Goal: Task Accomplishment & Management: Use online tool/utility

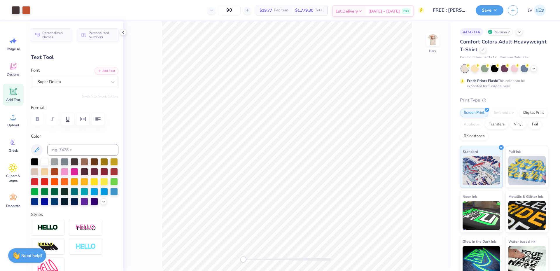
type input "0.47"
click at [436, 40] on img at bounding box center [432, 39] width 23 height 23
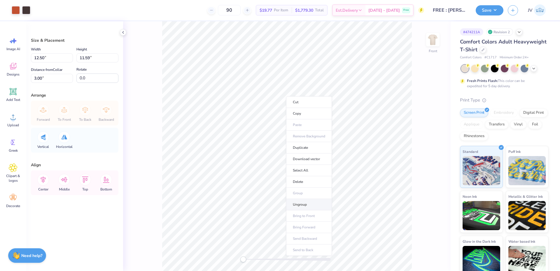
click at [305, 203] on li "Ungroup" at bounding box center [309, 204] width 46 height 11
type input "1.50"
type input "1.81"
type input "6.01"
type input "0.56"
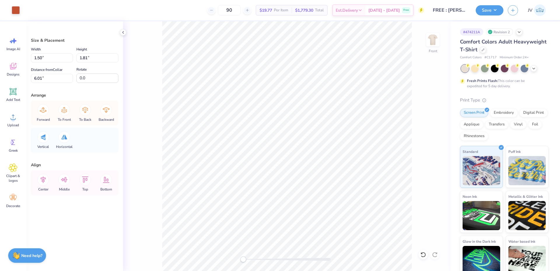
type input "0.73"
type input "6.49"
type input "2.42"
type input "2.88"
type input "3.88"
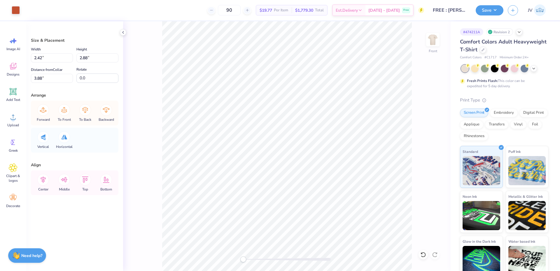
type input "1.61"
type input "3.00"
type input "4.18"
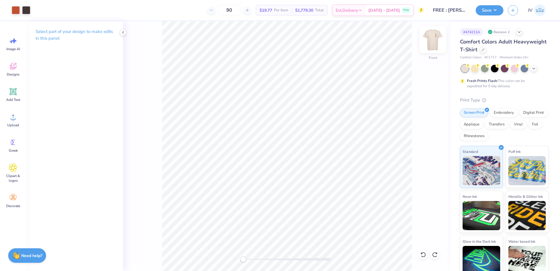
click at [432, 43] on img at bounding box center [432, 39] width 23 height 23
click at [245, 260] on div "Accessibility label" at bounding box center [246, 259] width 6 height 6
click at [15, 119] on icon at bounding box center [13, 117] width 9 height 9
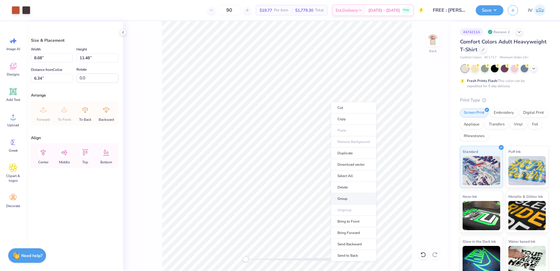
click at [348, 200] on li "Group" at bounding box center [354, 198] width 46 height 11
type input "2.63"
type input "0.95"
type input "2.19"
type input "3.50"
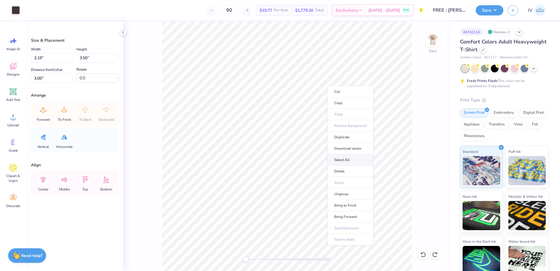
type input "6.65"
type input "10.64"
type input "7.18"
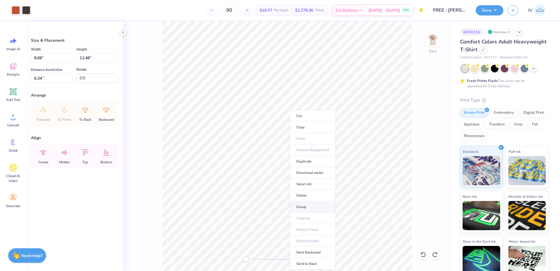
click at [304, 203] on li "Group" at bounding box center [312, 206] width 46 height 11
type input "6.65"
type input "10.64"
type input "7.18"
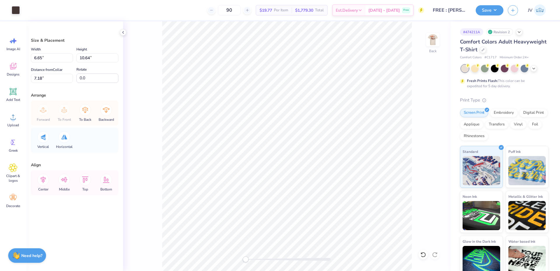
type input "2.19"
type input "3.50"
type input "3.00"
click at [99, 59] on input "3.50" at bounding box center [97, 57] width 42 height 9
drag, startPoint x: 99, startPoint y: 59, endPoint x: 13, endPoint y: 53, distance: 86.7
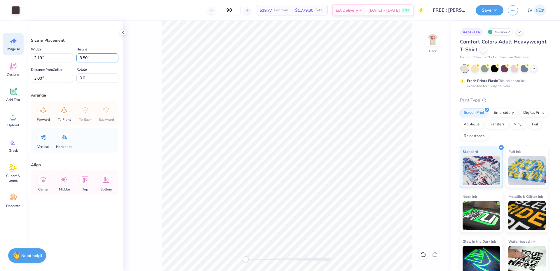
click at [13, 53] on div "Art colors 90 $19.77 Per Item $1,779.30 Total Est. Delivery [DATE] - [DATE] Fre…" at bounding box center [280, 135] width 560 height 271
type input "6.65"
type input "10.64"
type input "7.18"
click at [0, 52] on div "Art colors 90 $19.77 Per Item $1,779.30 Total Est. Delivery [DATE] - [DATE] Fre…" at bounding box center [280, 135] width 560 height 271
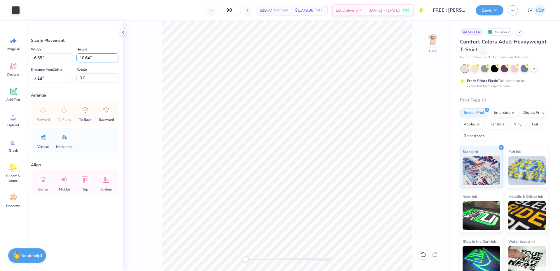
paste input "3.50"
type input "3.50"
type input "2.19"
type input "10.75"
drag, startPoint x: 54, startPoint y: 78, endPoint x: 2, endPoint y: 61, distance: 54.6
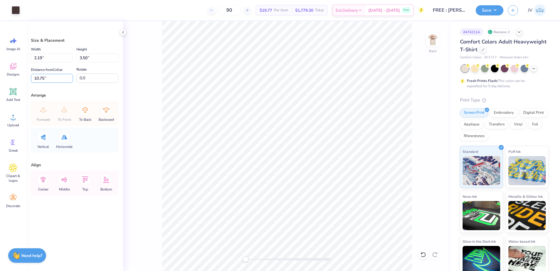
click at [0, 71] on div "Art colors 90 $19.77 Per Item $1,779.30 Total Est. Delivery [DATE] - [DATE] Fre…" at bounding box center [280, 135] width 560 height 271
type input "3"
type input "3.00"
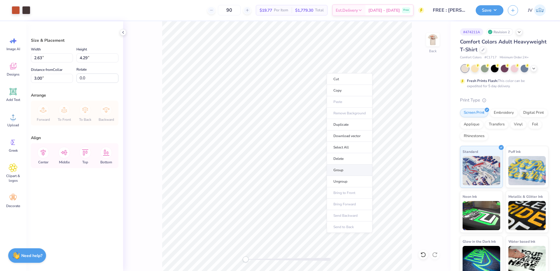
click at [340, 168] on li "Group" at bounding box center [349, 169] width 46 height 11
drag, startPoint x: 101, startPoint y: 59, endPoint x: 0, endPoint y: 40, distance: 102.3
click at [0, 40] on div "Art colors 90 $19.77 Per Item $1,779.30 Total Est. Delivery [DATE] - [DATE] Fre…" at bounding box center [280, 135] width 560 height 271
drag, startPoint x: 100, startPoint y: 57, endPoint x: 3, endPoint y: 23, distance: 101.8
click at [0, 37] on div "Art colors 90 $19.77 Per Item $1,779.30 Total Est. Delivery [DATE] - [DATE] Fre…" at bounding box center [280, 135] width 560 height 271
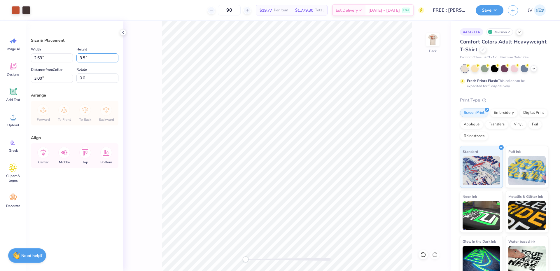
type input "3.5"
type input "2.15"
type input "3.50"
click at [64, 78] on input "3.39" at bounding box center [52, 78] width 42 height 9
click at [64, 77] on input "3.39" at bounding box center [52, 78] width 42 height 9
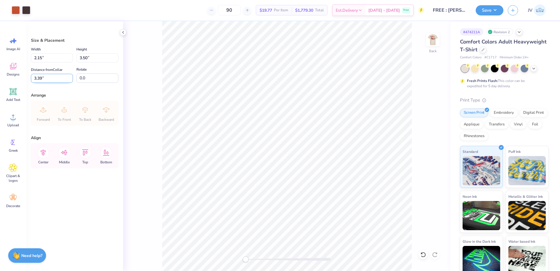
click at [64, 77] on input "3.39" at bounding box center [52, 78] width 42 height 9
type input "3"
click at [232, 262] on div "Back" at bounding box center [286, 146] width 327 height 250
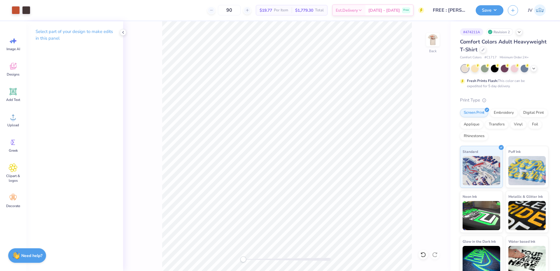
click at [216, 251] on div "Back" at bounding box center [286, 146] width 327 height 250
click at [435, 47] on img at bounding box center [432, 39] width 23 height 23
click at [13, 92] on icon at bounding box center [13, 91] width 7 height 7
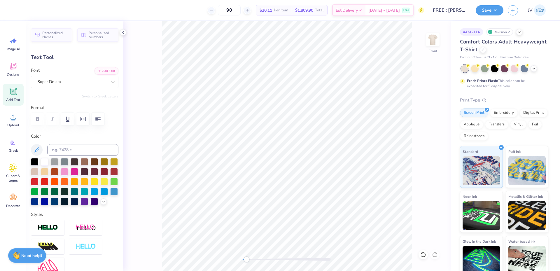
click at [247, 258] on div "Accessibility label" at bounding box center [246, 259] width 6 height 6
type textarea "FRESHMEN REACHING EEXCELLENCE IN ENGINEERING"
type input "14.53"
type input "0.43"
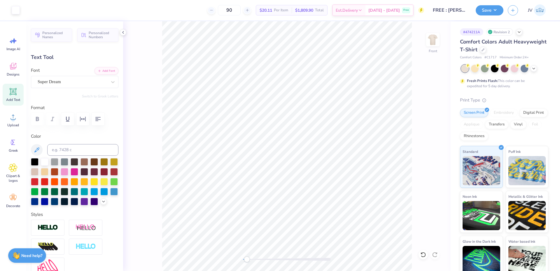
type input "17.36"
click at [85, 146] on input at bounding box center [82, 150] width 71 height 12
type input "439"
click at [103, 73] on button "Add Font" at bounding box center [106, 70] width 24 height 8
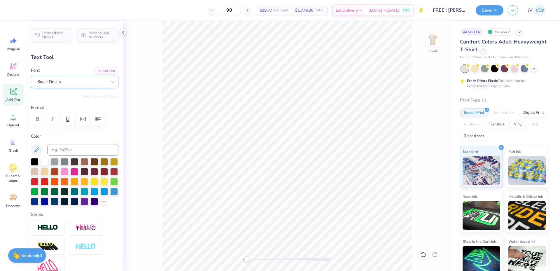
click at [75, 84] on div "Super Dream" at bounding box center [72, 81] width 71 height 9
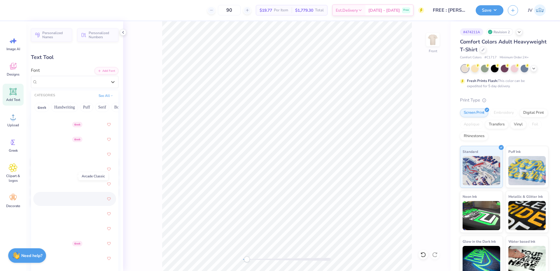
scroll to position [291, 0]
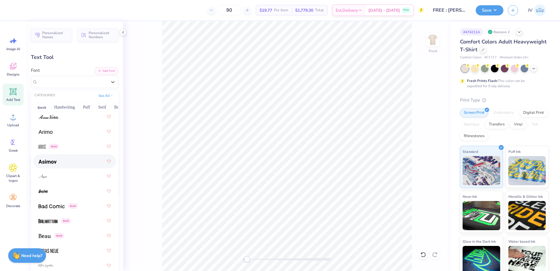
click at [63, 163] on div at bounding box center [74, 161] width 72 height 10
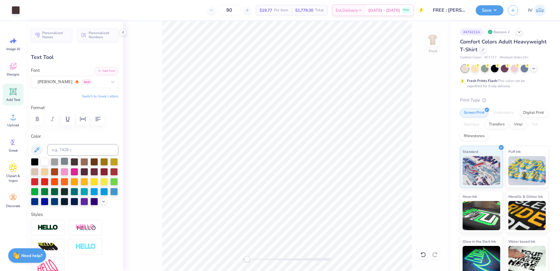
type input "17.34"
type textarea "FRESHMEN REACHING EXCELLENCE IN ENGINEERING"
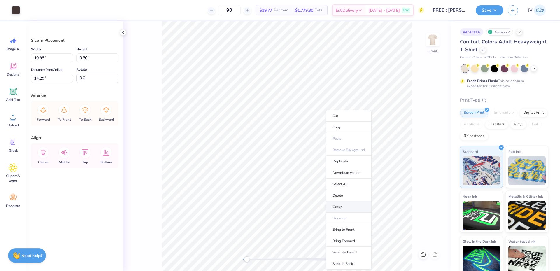
click at [345, 204] on li "Group" at bounding box center [349, 206] width 46 height 11
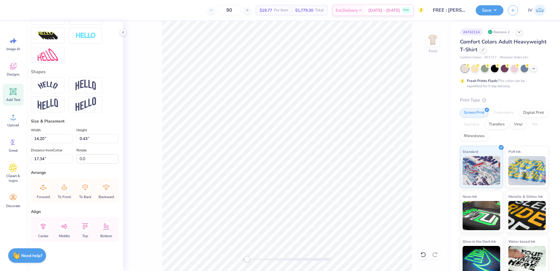
scroll to position [221, 0]
click at [55, 140] on input "14.20" at bounding box center [52, 138] width 42 height 9
drag, startPoint x: 55, startPoint y: 140, endPoint x: 6, endPoint y: 95, distance: 65.4
click at [0, 120] on div "90 $19.77 Per Item $1,779.30 Total Est. Delivery [DATE] - [DATE] Free Design Ti…" at bounding box center [280, 135] width 560 height 271
type input "10.95"
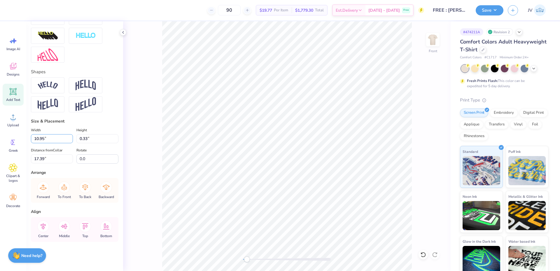
type input "0.33"
type input "17.39"
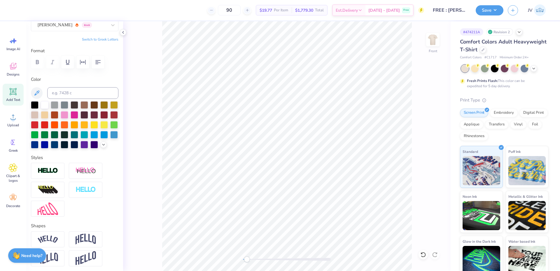
scroll to position [194, 0]
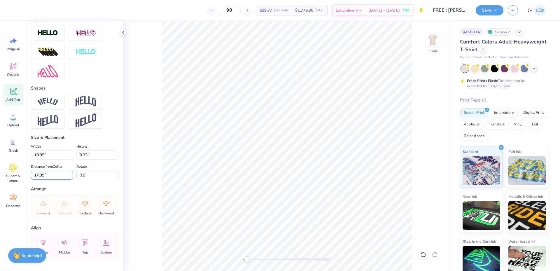
click at [55, 180] on input "17.39" at bounding box center [52, 175] width 42 height 9
type input "14.29"
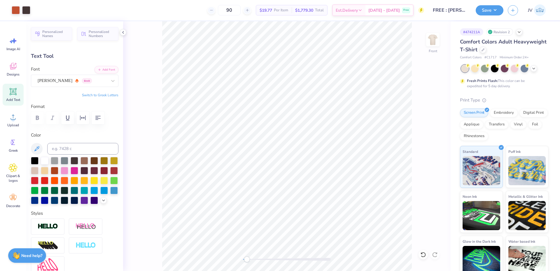
scroll to position [0, 0]
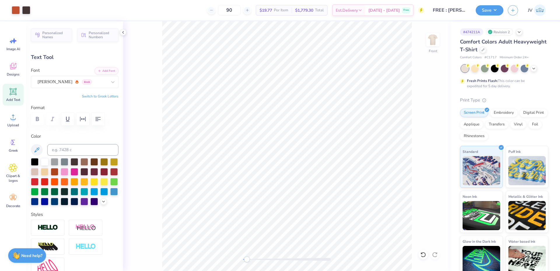
click at [10, 99] on span "Add Text" at bounding box center [13, 99] width 14 height 5
type input "5.69"
type input "1.65"
type input "12.93"
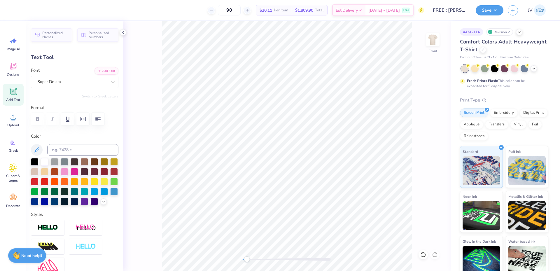
type textarea "FREE"
click at [63, 148] on input at bounding box center [82, 150] width 71 height 12
type input "7580"
type input "5.25"
type input "17.69"
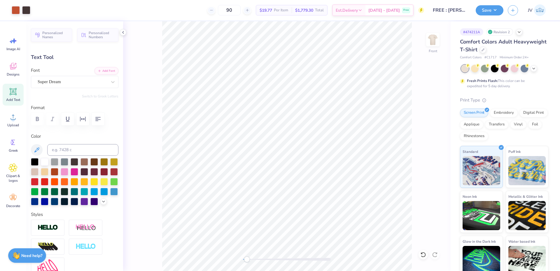
type input "0.0"
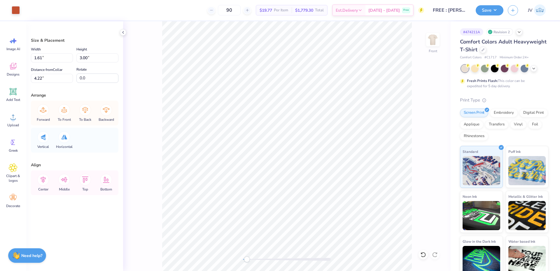
type input "4.20"
type input "3.33"
type input "3.88"
type input "4.20"
type input "3.33"
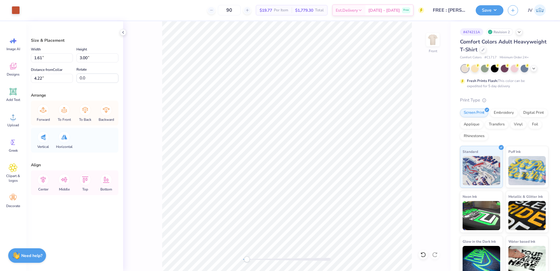
type input "3.88"
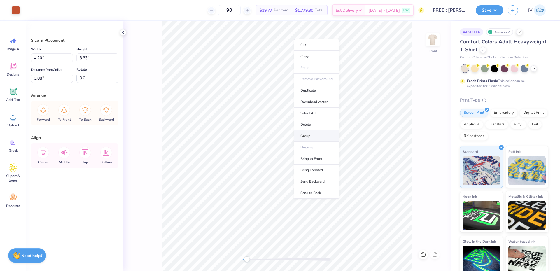
click at [304, 133] on li "Group" at bounding box center [317, 135] width 46 height 11
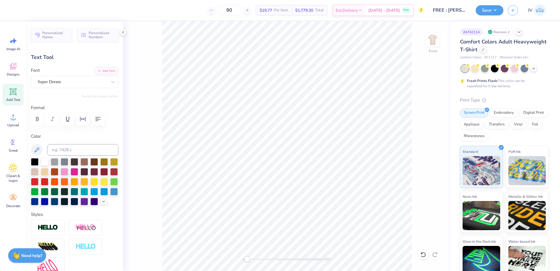
scroll to position [194, 0]
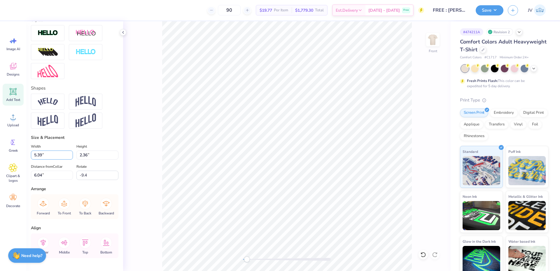
drag, startPoint x: 59, startPoint y: 165, endPoint x: 0, endPoint y: 145, distance: 62.2
click at [0, 155] on div "90 $19.77 Per Item $1,779.30 Total Est. Delivery [DATE] - [DATE] Free Design Ti…" at bounding box center [280, 135] width 560 height 271
type input "8.14"
type input "3.56"
type input "5.44"
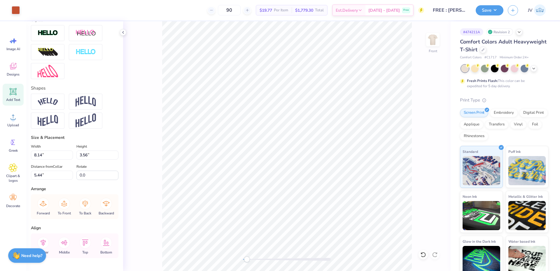
type input "-9.4"
click at [45, 180] on input "3.97" at bounding box center [52, 175] width 42 height 9
type input "3"
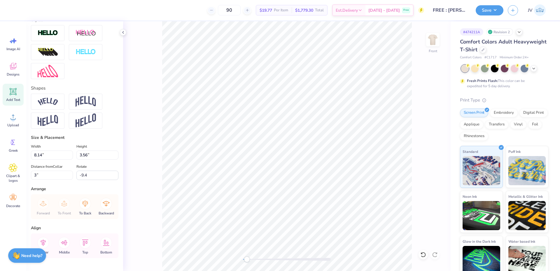
type input "0.0"
type input "3.00"
type input "0.0"
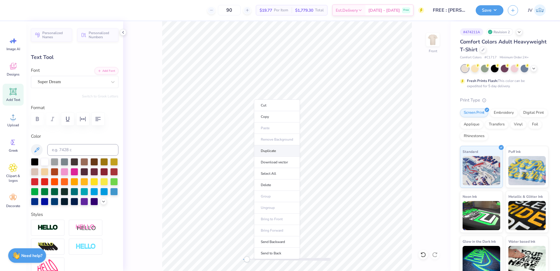
click at [272, 152] on li "Duplicate" at bounding box center [277, 150] width 46 height 11
type input "4.00"
paste textarea "'25-'26"
type textarea "'25-'26"
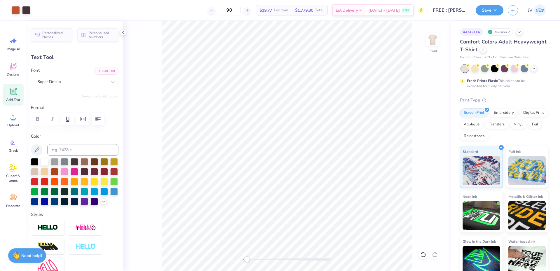
type input "0.0"
type input "10.90"
type input "3.92"
type input "3.80"
type input "-9.4"
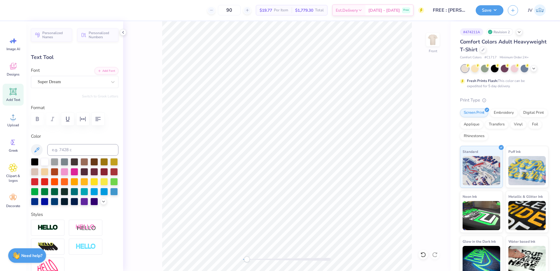
type input "8.08"
type input "2.91"
type input "4.86"
type input "4.09"
type input "1.47"
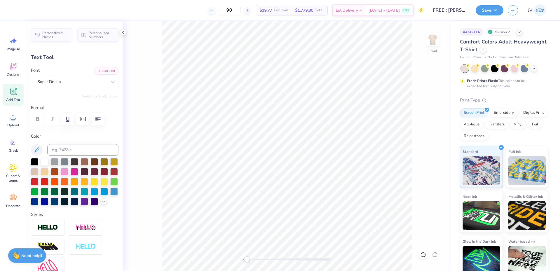
type input "5.71"
type input "-9.4"
drag, startPoint x: 253, startPoint y: 259, endPoint x: 265, endPoint y: 259, distance: 11.7
click at [265, 259] on div "Accessibility label" at bounding box center [265, 259] width 6 height 6
type input "4.56"
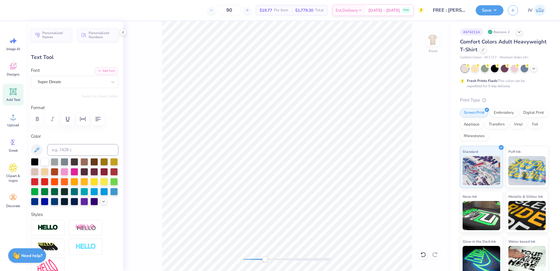
type input "1.64"
type input "5.75"
type input "4.81"
type input "1.73"
type input "5.76"
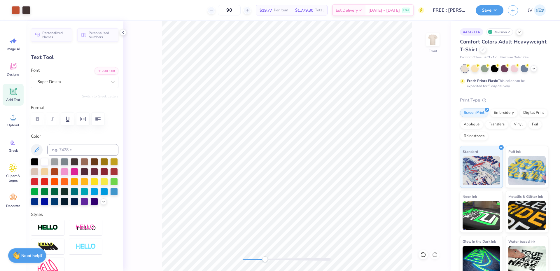
type input "0.0"
click at [236, 261] on div "Front" at bounding box center [286, 146] width 327 height 250
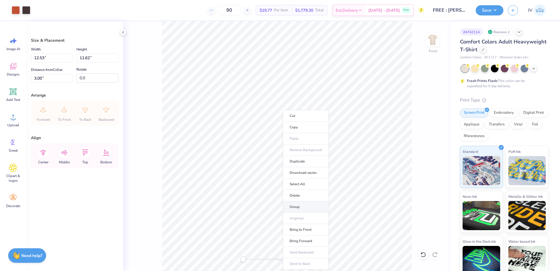
click at [308, 206] on li "Group" at bounding box center [306, 206] width 46 height 11
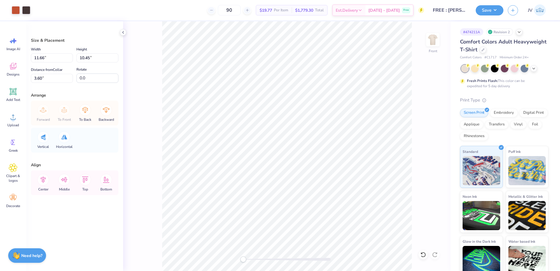
type input "11.66"
type input "10.45"
type input "3.60"
click at [13, 122] on div "Upload" at bounding box center [13, 120] width 21 height 22
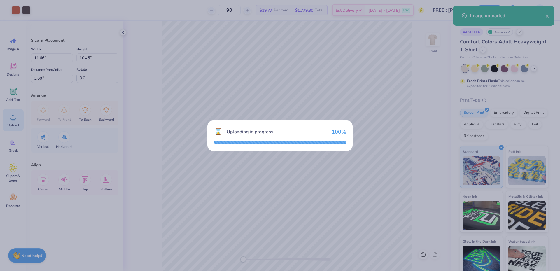
type input "11.53"
type input "10.33"
type input "8.59"
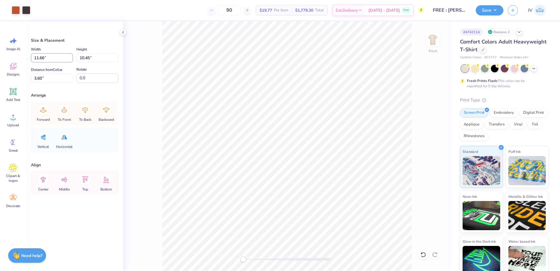
drag, startPoint x: 53, startPoint y: 61, endPoint x: 0, endPoint y: 61, distance: 52.8
click at [0, 61] on div "Art colors 90 $19.77 Per Item $1,779.30 Total Est. Delivery [DATE] - [DATE] Fre…" at bounding box center [280, 135] width 560 height 271
type input "11.53"
type input "10.33"
type input "15.38"
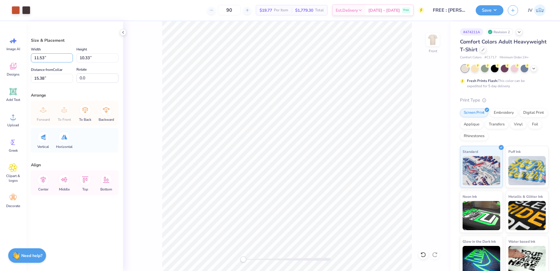
drag, startPoint x: 49, startPoint y: 57, endPoint x: 0, endPoint y: 59, distance: 49.0
click at [0, 59] on div "Art colors 90 $19.77 Per Item $1,779.30 Total Est. Delivery [DATE] - [DATE] Fre…" at bounding box center [280, 135] width 560 height 271
paste input "66"
type input "11.66"
type input "10.45"
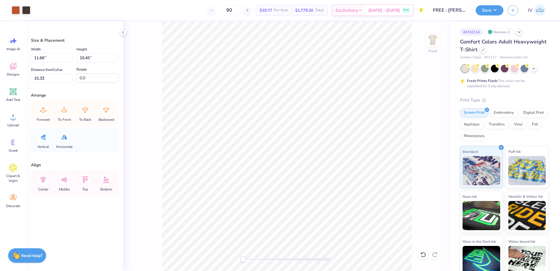
type input "3.60"
drag, startPoint x: 49, startPoint y: 78, endPoint x: 0, endPoint y: 81, distance: 48.8
click at [0, 81] on div "Art colors 90 $19.77 Per Item $1,779.30 Total Est. Delivery [DATE] - [DATE] Fre…" at bounding box center [280, 135] width 560 height 271
drag, startPoint x: 46, startPoint y: 77, endPoint x: 0, endPoint y: 64, distance: 47.9
click at [0, 64] on div "Art colors 90 $19.77 Per Item $1,779.30 Total Est. Delivery [DATE] - [DATE] Fre…" at bounding box center [280, 135] width 560 height 271
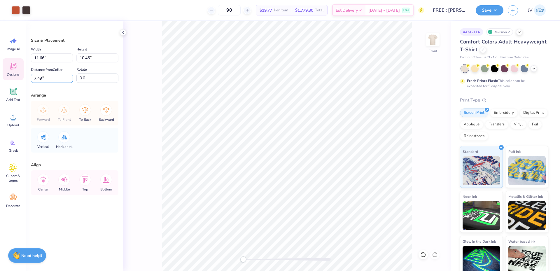
paste input "3.60"
type input "3.60"
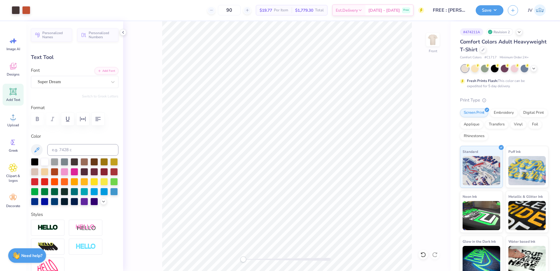
type input "0.0"
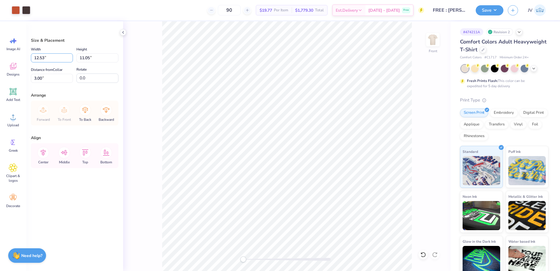
drag, startPoint x: 53, startPoint y: 55, endPoint x: 0, endPoint y: 55, distance: 53.0
click at [0, 56] on div "Art colors 90 $19.77 Per Item $1,779.30 Total Est. Delivery [DATE] - [DATE] Fre…" at bounding box center [280, 135] width 560 height 271
type input "12.50"
type input "11.02"
type input "3.01"
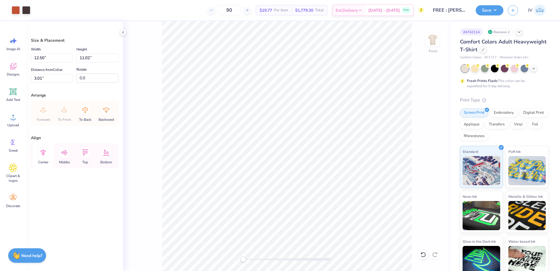
click at [43, 153] on icon at bounding box center [43, 152] width 5 height 7
click at [301, 205] on li "Group" at bounding box center [308, 206] width 46 height 11
click at [292, 202] on li "Group" at bounding box center [291, 201] width 46 height 11
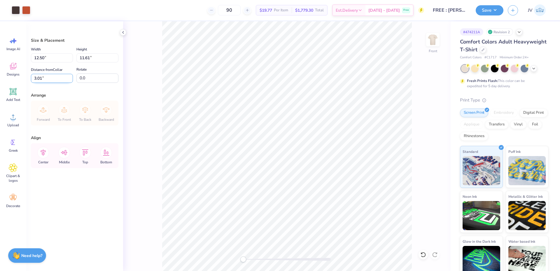
click at [50, 76] on input "3.01" at bounding box center [52, 78] width 42 height 9
type input "3"
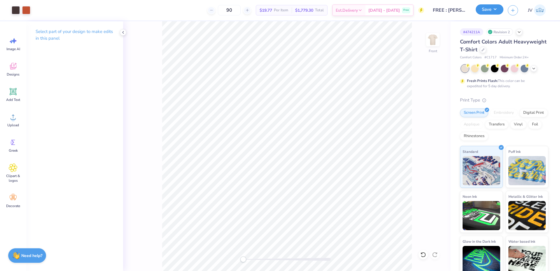
click at [490, 10] on button "Save" at bounding box center [489, 9] width 28 height 10
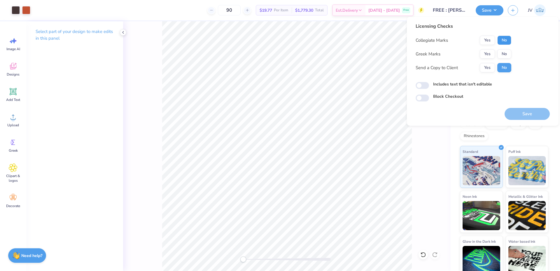
click at [504, 41] on button "No" at bounding box center [504, 40] width 14 height 9
click at [507, 51] on button "No" at bounding box center [504, 53] width 14 height 9
click at [521, 113] on button "Save" at bounding box center [526, 114] width 45 height 12
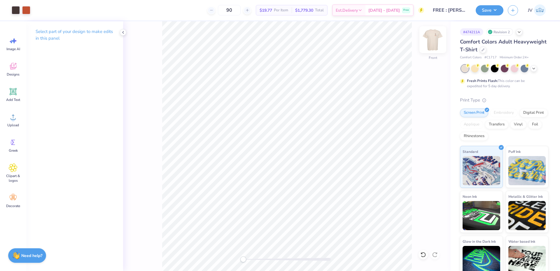
click at [434, 40] on img at bounding box center [432, 39] width 23 height 23
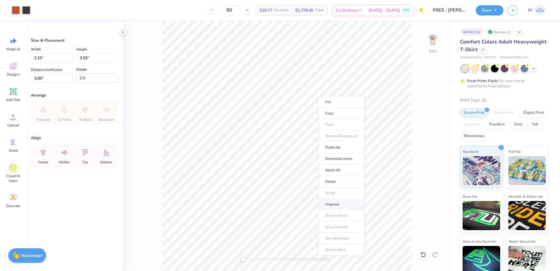
click at [334, 202] on li "Ungroup" at bounding box center [341, 203] width 46 height 11
click at [333, 210] on li "Ungroup" at bounding box center [344, 210] width 46 height 11
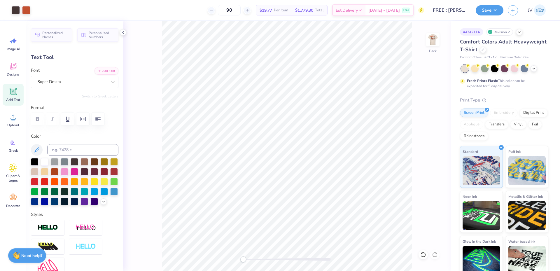
type input "0.0"
type input "0.39"
type input "0.52"
type input "5.98"
type input "0.50"
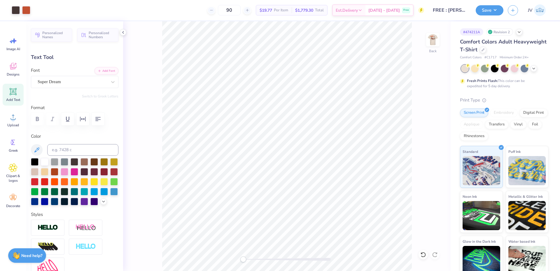
type input "0.51"
type input "5.73"
type input "0.0"
